Goal: Task Accomplishment & Management: Complete application form

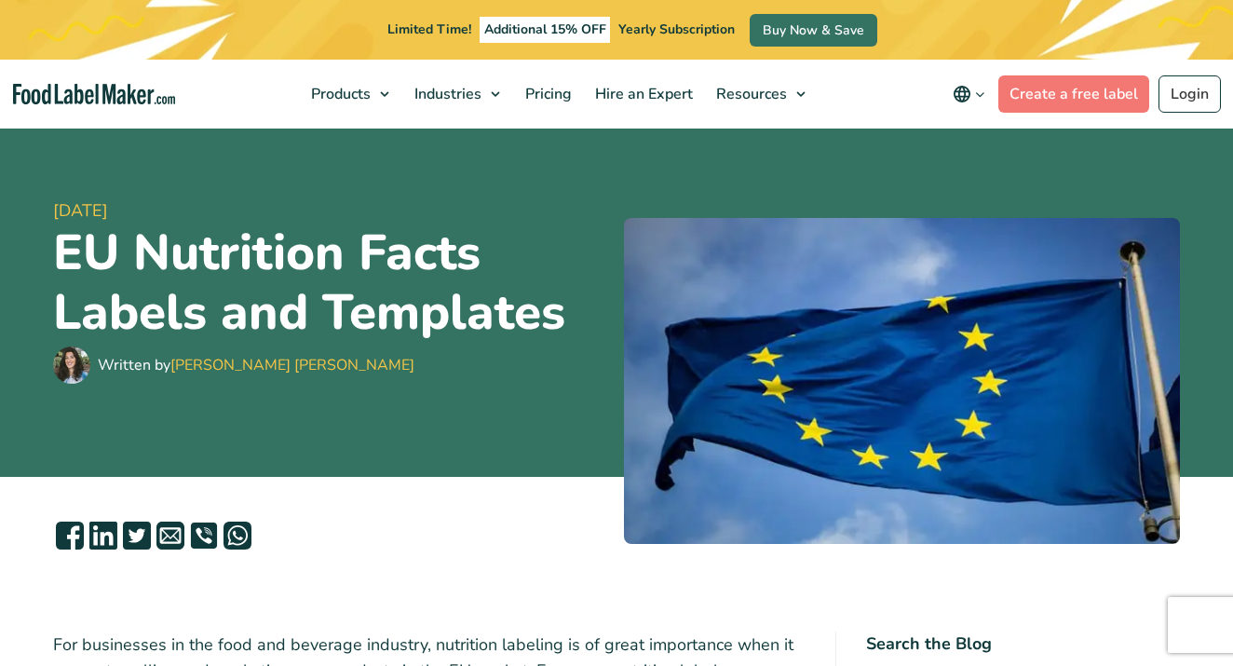
scroll to position [348, 0]
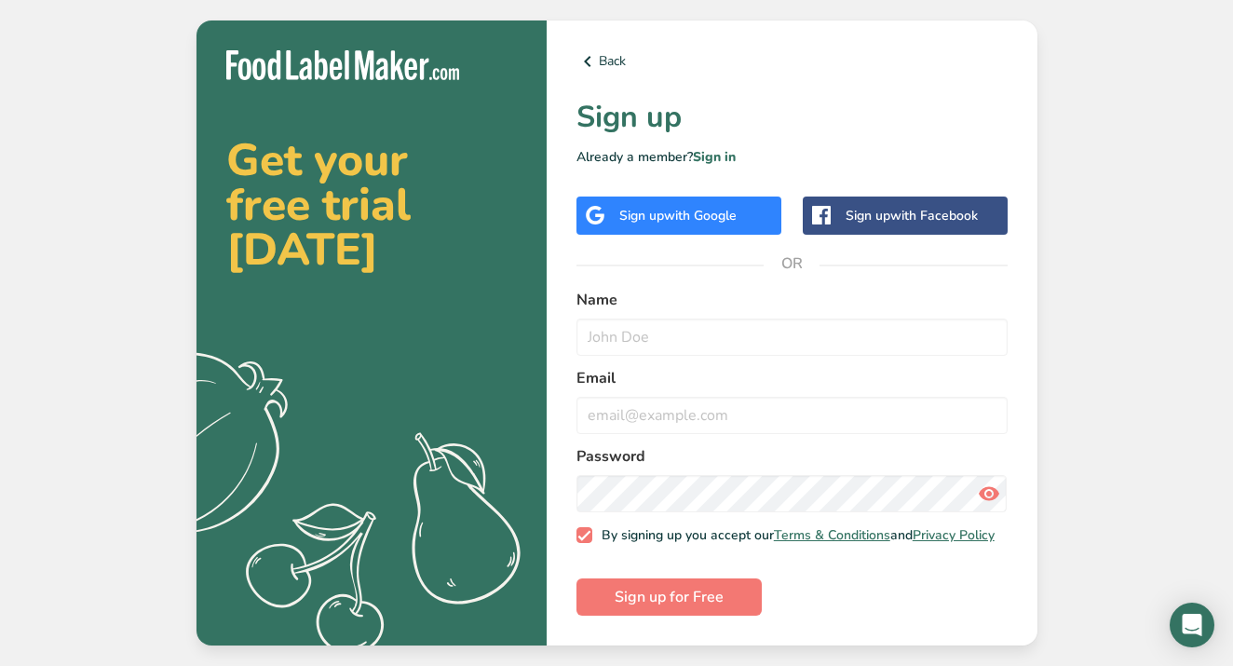
click at [899, 212] on span "with Facebook" at bounding box center [934, 216] width 88 height 18
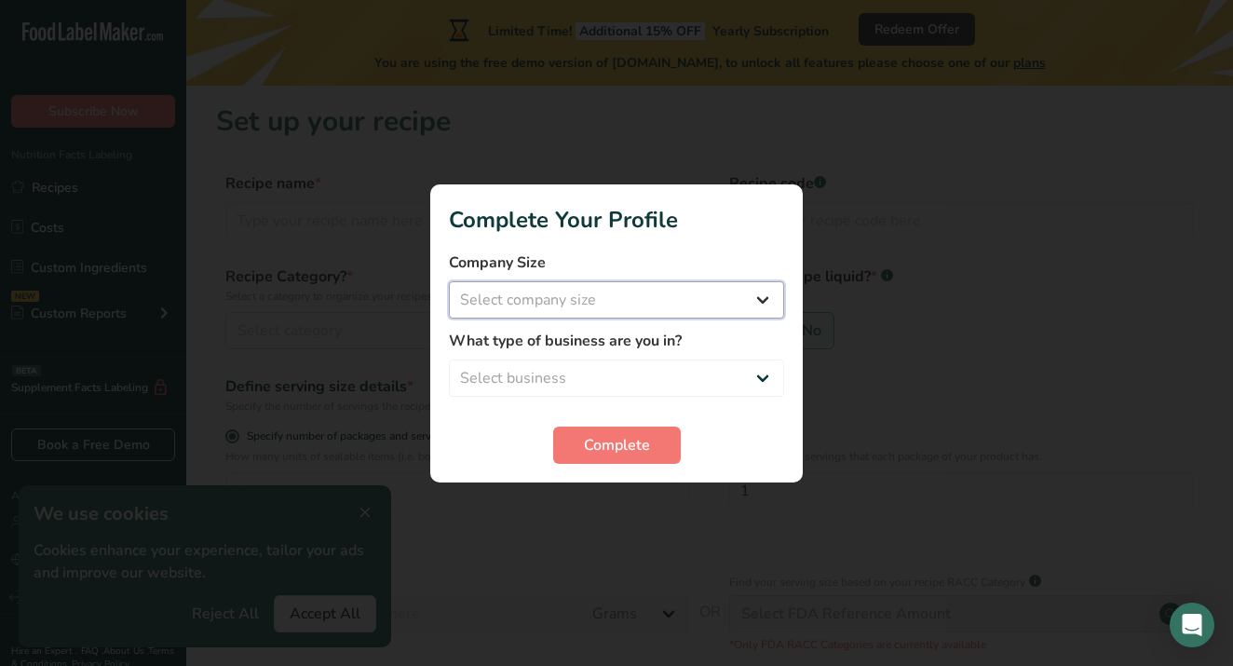
select select "1"
click at [637, 445] on span "Complete" at bounding box center [617, 445] width 66 height 22
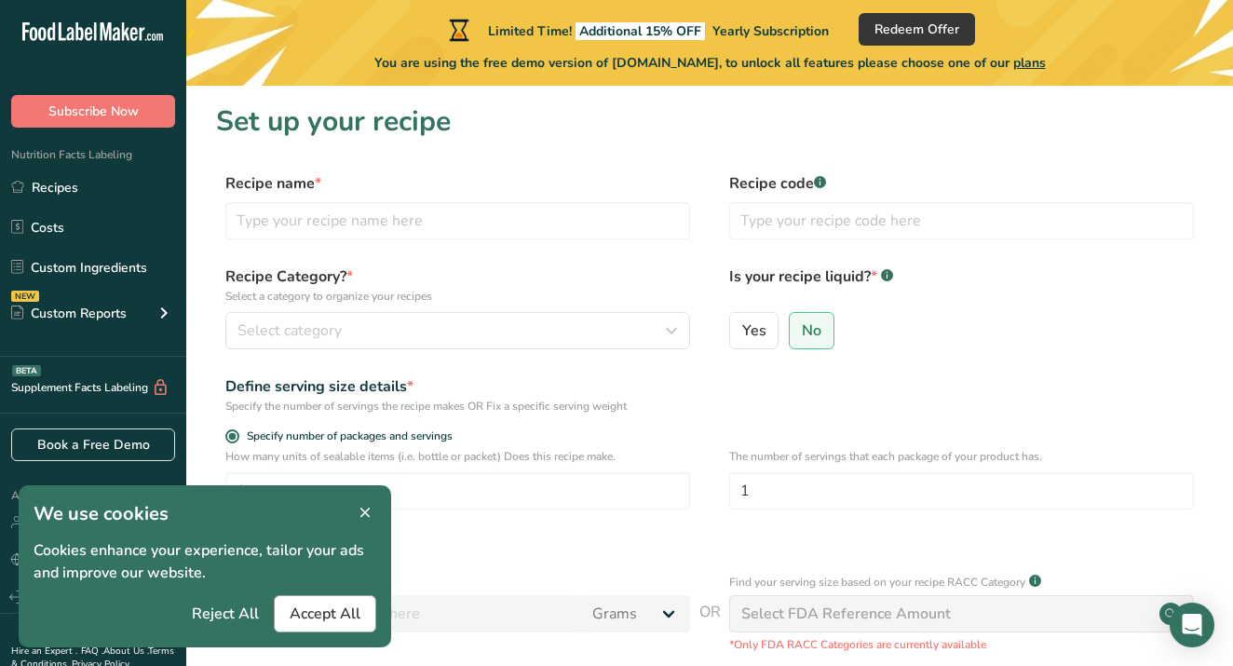
click at [336, 607] on span "Accept All" at bounding box center [325, 613] width 71 height 22
